Goal: Transaction & Acquisition: Obtain resource

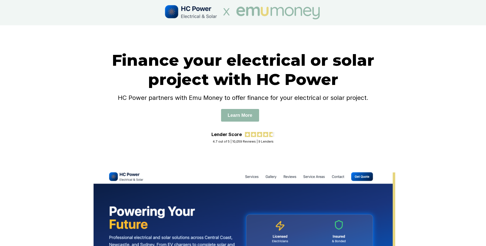
click at [88, 49] on div "Finance your electrical or solar project with HC Power HC Power partners with E…" at bounding box center [243, 97] width 486 height 145
click at [101, 47] on div "Finance your electrical or solar project with HC Power HC Power partners with E…" at bounding box center [243, 97] width 486 height 145
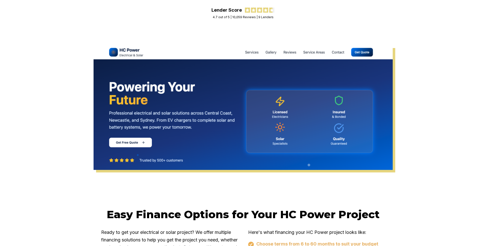
scroll to position [31, 0]
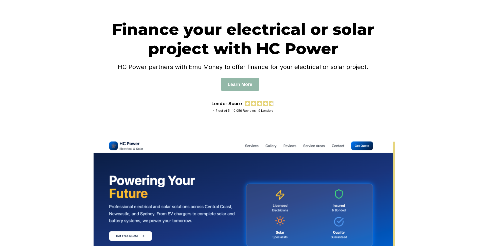
click at [209, 86] on div "Finance your electrical or solar project with HC Power HC Power partners with E…" at bounding box center [243, 60] width 284 height 81
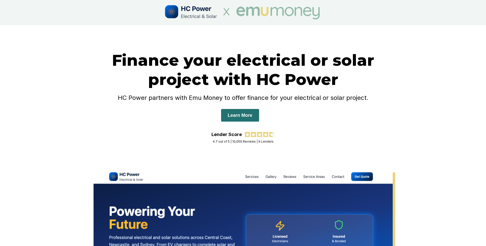
click at [242, 117] on button "Learn More" at bounding box center [240, 115] width 38 height 13
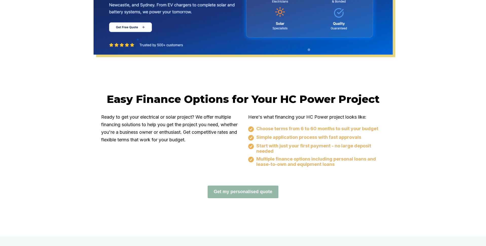
scroll to position [266, 0]
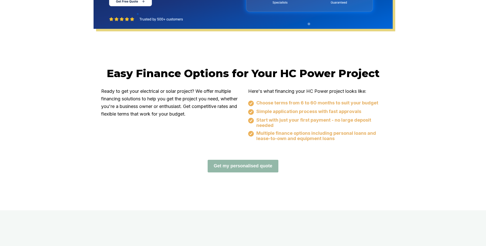
click at [214, 144] on div "Ready to get your electrical or solar project? We offer multiple financing solu…" at bounding box center [243, 119] width 284 height 62
click at [246, 165] on button "Get my personalised quote" at bounding box center [242, 166] width 71 height 13
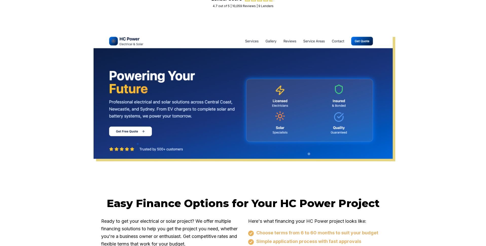
scroll to position [118, 0]
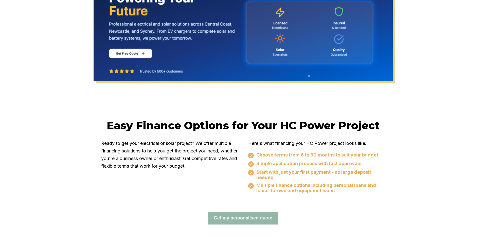
scroll to position [240, 0]
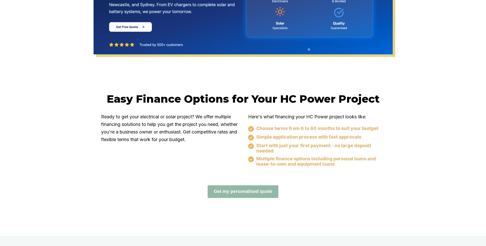
click at [192, 158] on div "Ready to get your electrical or solar project? We offer multiple financing solu…" at bounding box center [169, 141] width 137 height 56
click at [286, 192] on div "Get my personalised quote" at bounding box center [243, 192] width 284 height 13
click at [265, 192] on button "Get my personalised quote" at bounding box center [242, 192] width 71 height 13
